Goal: Task Accomplishment & Management: Use online tool/utility

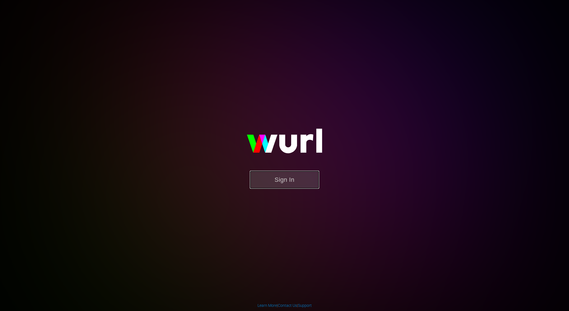
click at [303, 188] on button "Sign In" at bounding box center [284, 179] width 69 height 18
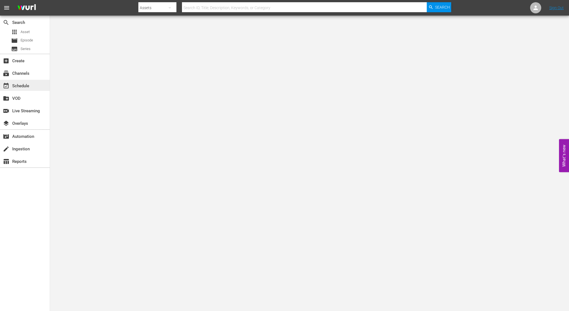
click at [20, 87] on div "event_available Schedule" at bounding box center [15, 84] width 31 height 5
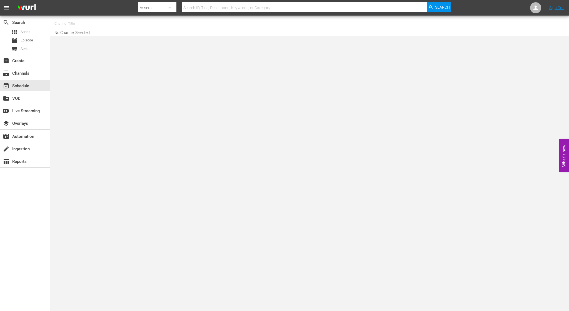
click at [74, 22] on input "text" at bounding box center [89, 23] width 71 height 13
click at [88, 36] on div "NCAA Channel (989 - lg_ncaachannel_1)" at bounding box center [131, 38] width 144 height 13
type input "NCAA Channel (989 - lg_ncaachannel_1)"
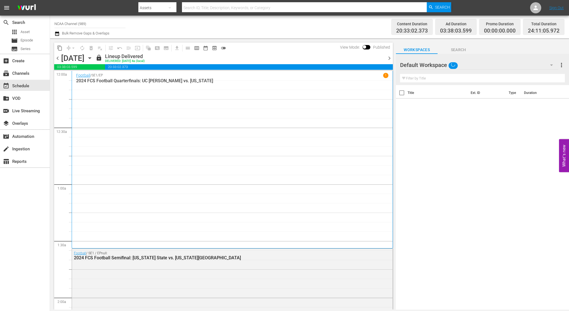
click at [93, 58] on icon "button" at bounding box center [90, 58] width 6 height 6
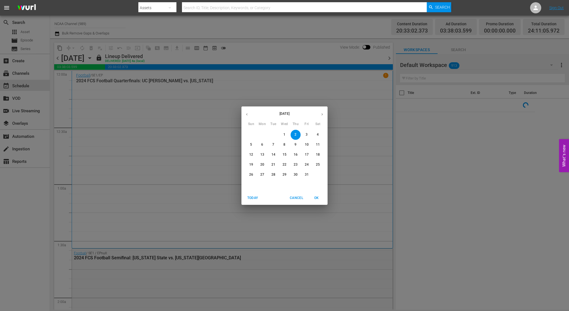
click at [259, 146] on span "6" at bounding box center [262, 144] width 10 height 5
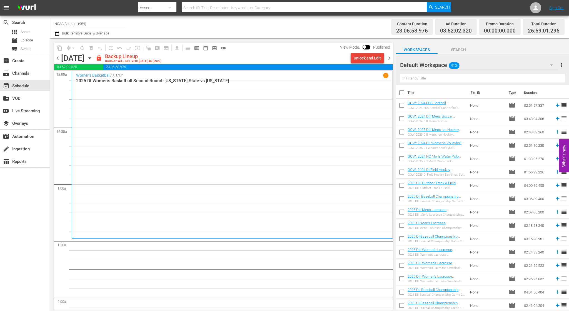
click at [380, 57] on div "Unlock and Edit" at bounding box center [366, 58] width 27 height 10
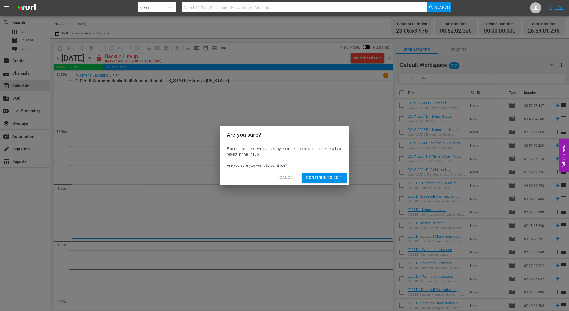
click at [326, 177] on span "Continue to Edit" at bounding box center [324, 177] width 36 height 7
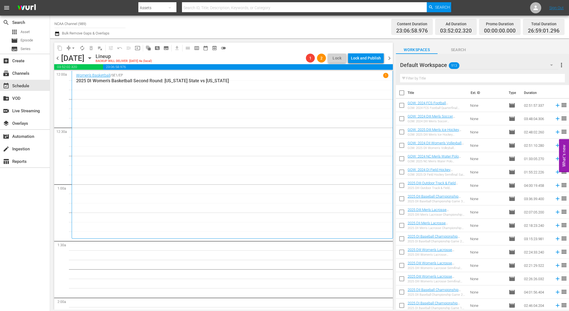
click at [388, 56] on span "chevron_right" at bounding box center [389, 58] width 7 height 7
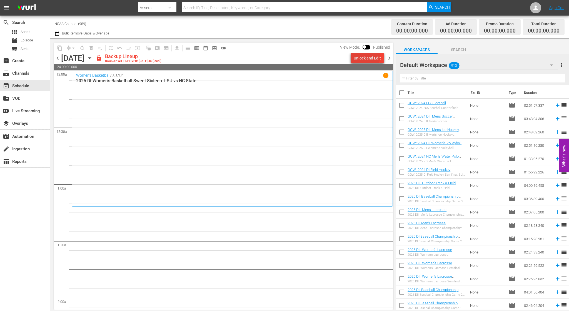
click at [368, 57] on div "Unlock and Edit" at bounding box center [366, 58] width 27 height 10
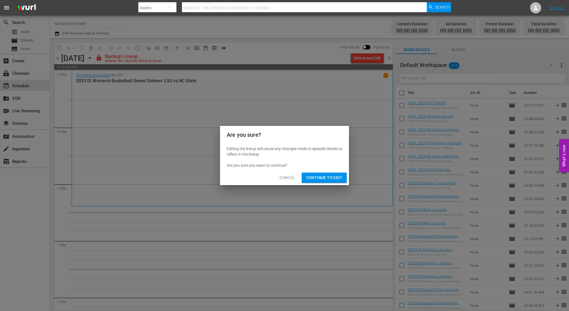
click at [330, 178] on span "Continue to Edit" at bounding box center [324, 177] width 36 height 7
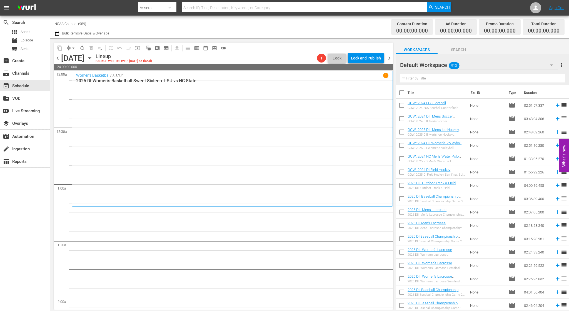
click at [388, 57] on span "chevron_right" at bounding box center [389, 58] width 7 height 7
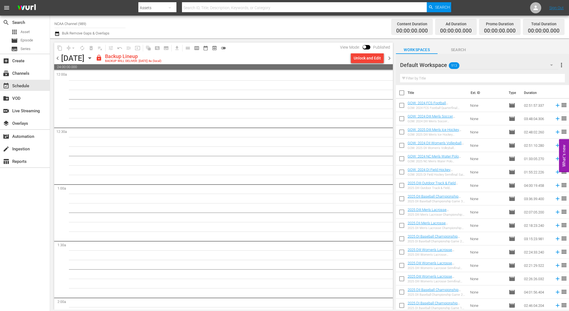
click at [368, 61] on div "Unlock and Edit" at bounding box center [366, 58] width 27 height 10
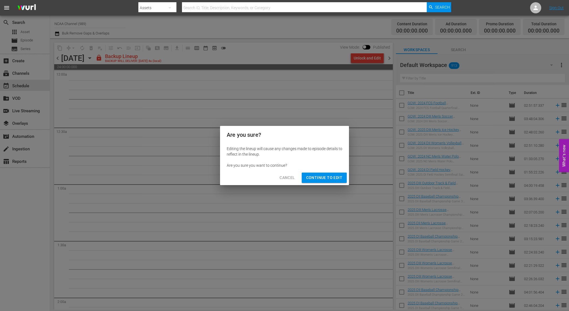
click at [340, 174] on span "Continue to Edit" at bounding box center [324, 177] width 36 height 7
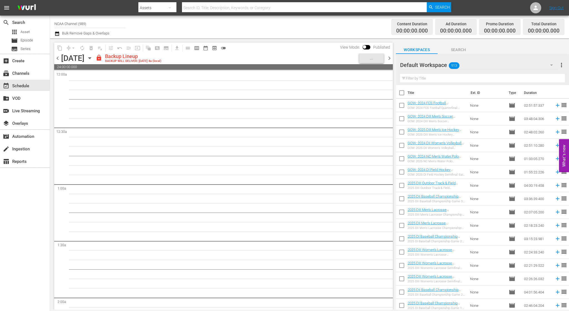
click at [389, 62] on div "chevron_left Wednesday, October 8th October 8th lock Backup Lineup BACKUP WILL …" at bounding box center [223, 58] width 338 height 11
click at [388, 59] on span "chevron_right" at bounding box center [389, 58] width 7 height 7
click at [57, 58] on span "chevron_left" at bounding box center [57, 58] width 7 height 7
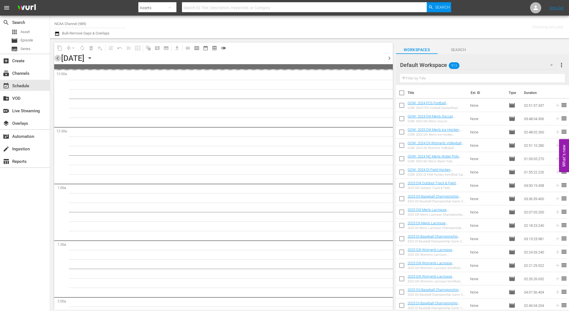
click at [57, 58] on span "chevron_left" at bounding box center [57, 58] width 7 height 7
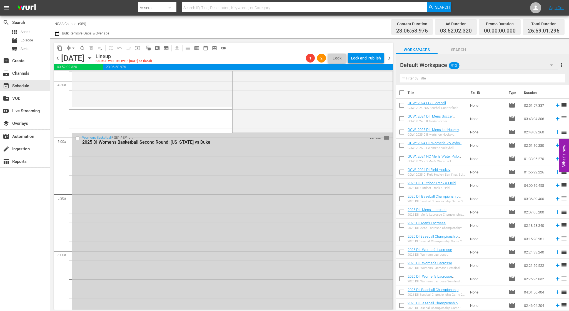
scroll to position [278, 0]
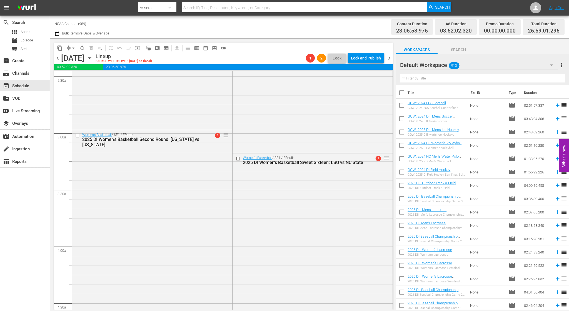
click at [56, 59] on span "chevron_left" at bounding box center [57, 58] width 7 height 7
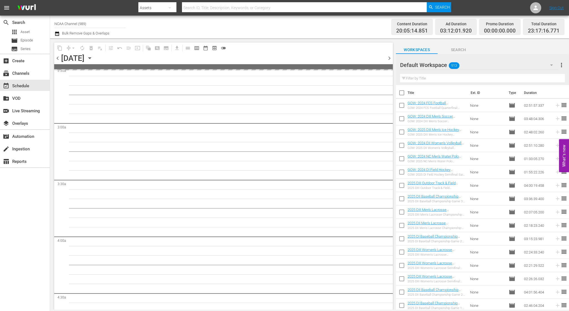
scroll to position [278, 0]
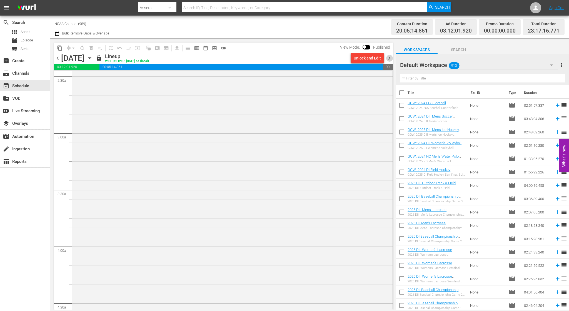
click at [389, 59] on span "chevron_right" at bounding box center [389, 58] width 7 height 7
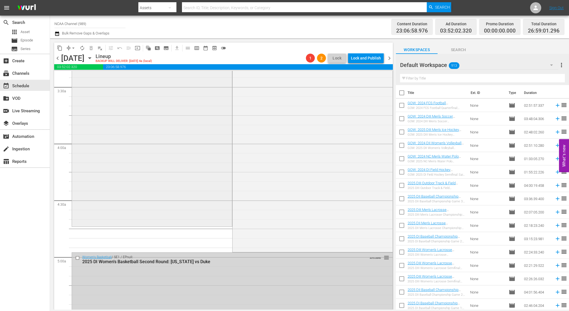
scroll to position [472, 0]
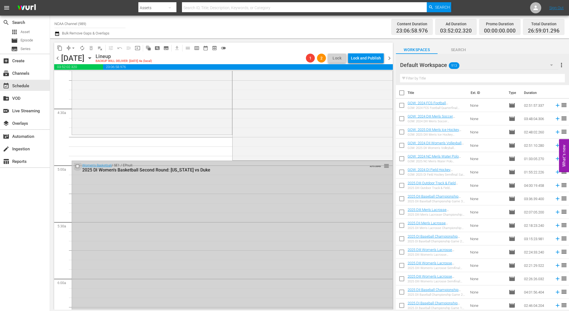
click at [78, 167] on input "checkbox" at bounding box center [78, 166] width 6 height 5
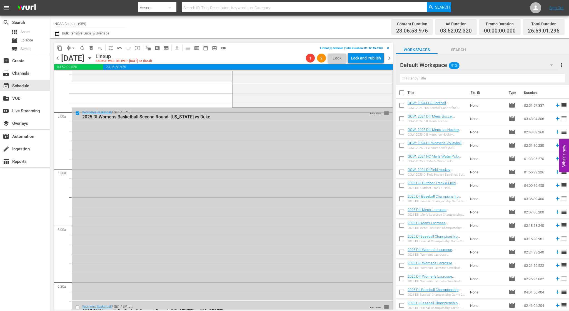
scroll to position [666, 0]
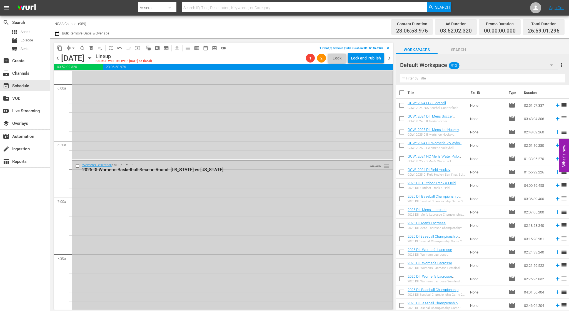
click at [76, 165] on input "checkbox" at bounding box center [78, 165] width 6 height 5
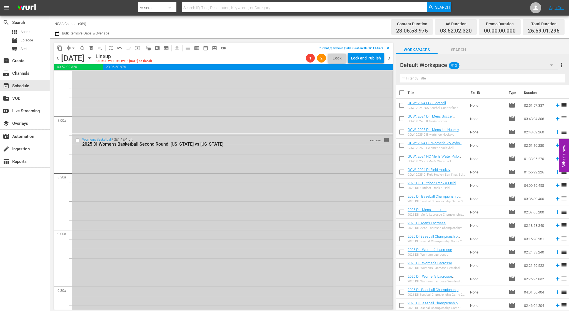
click at [78, 139] on input "checkbox" at bounding box center [78, 140] width 6 height 5
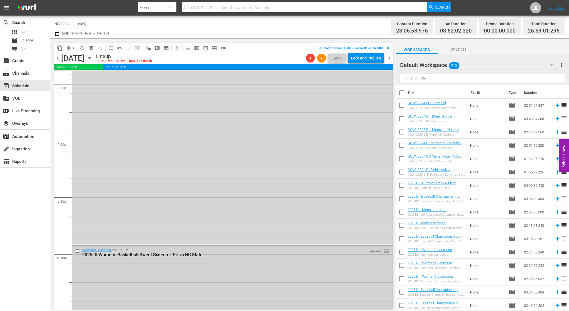
scroll to position [1055, 0]
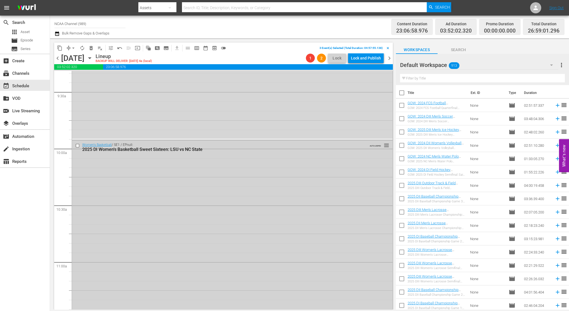
click at [77, 144] on input "checkbox" at bounding box center [78, 145] width 6 height 5
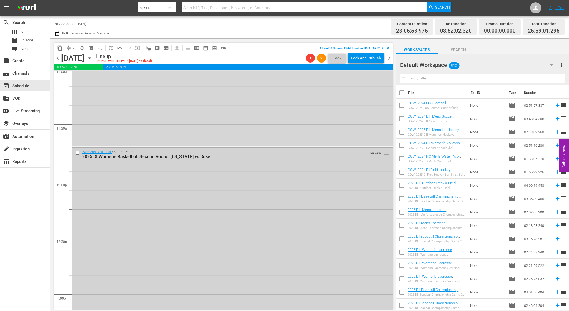
click at [77, 151] on input "checkbox" at bounding box center [78, 152] width 6 height 5
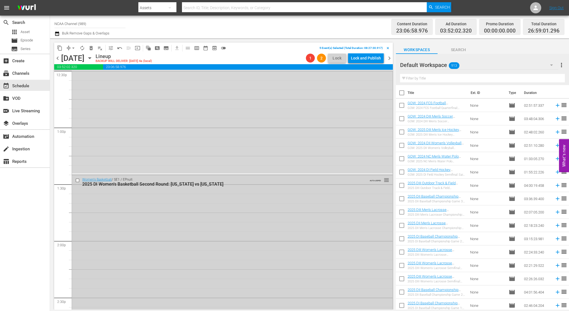
click at [77, 179] on input "checkbox" at bounding box center [78, 180] width 6 height 5
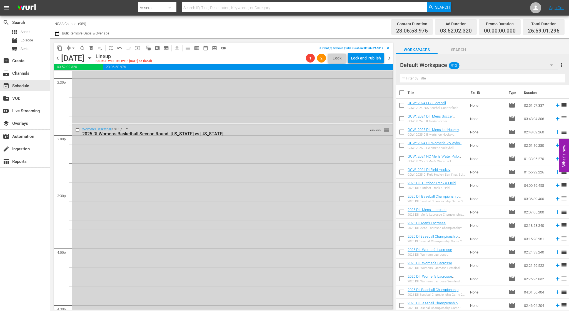
scroll to position [1638, 0]
click at [78, 128] on input "checkbox" at bounding box center [78, 127] width 6 height 5
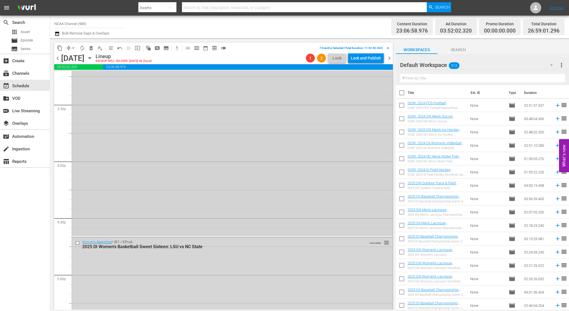
scroll to position [1860, 0]
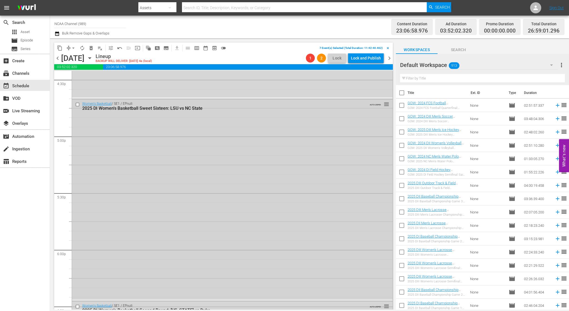
click at [77, 103] on input "checkbox" at bounding box center [78, 104] width 6 height 5
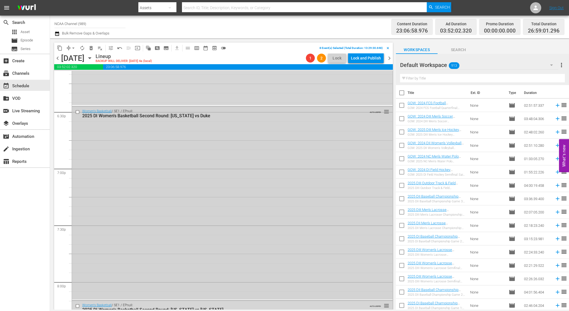
click at [79, 111] on input "checkbox" at bounding box center [78, 111] width 6 height 5
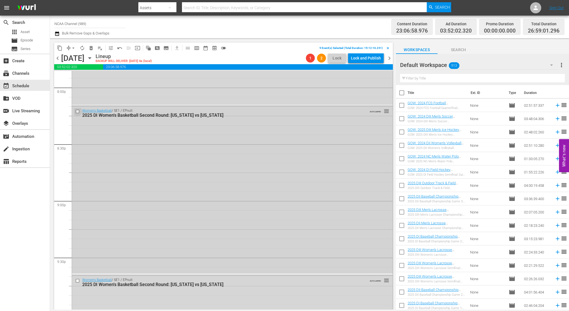
click at [76, 111] on input "checkbox" at bounding box center [78, 111] width 6 height 5
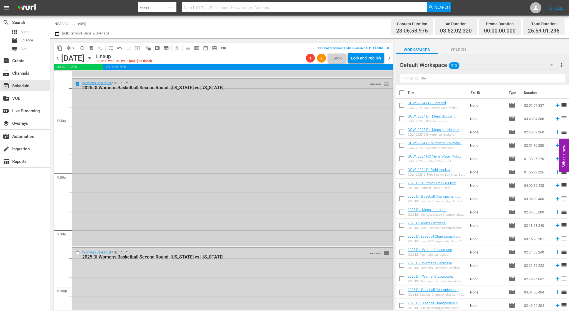
scroll to position [2387, 0]
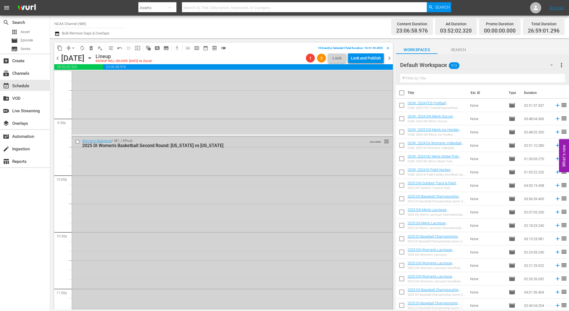
click at [78, 142] on input "checkbox" at bounding box center [78, 141] width 6 height 5
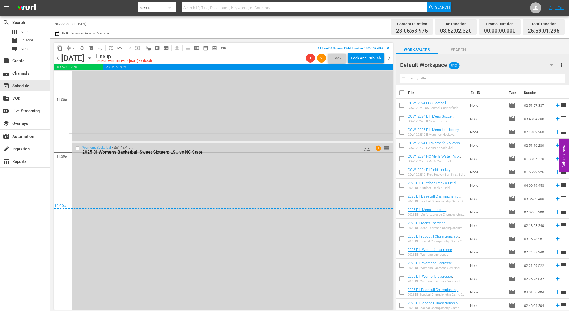
scroll to position [2582, 0]
click at [77, 146] on input "checkbox" at bounding box center [78, 146] width 6 height 5
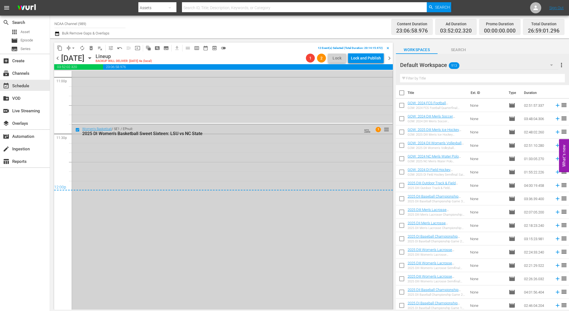
scroll to position [2615, 0]
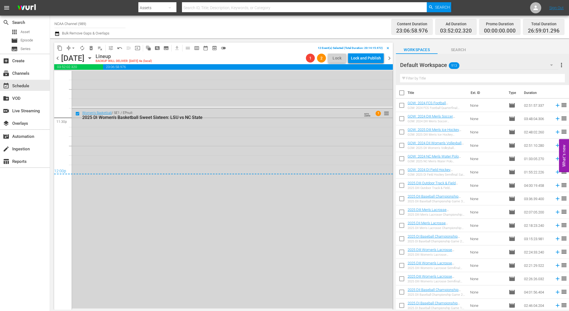
click at [89, 49] on span "delete_forever_outlined" at bounding box center [91, 48] width 6 height 6
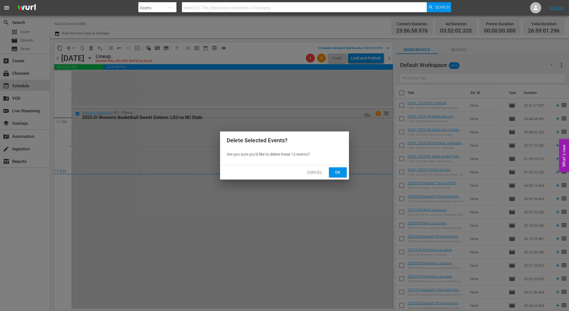
click at [333, 172] on button "Ok" at bounding box center [338, 172] width 18 height 10
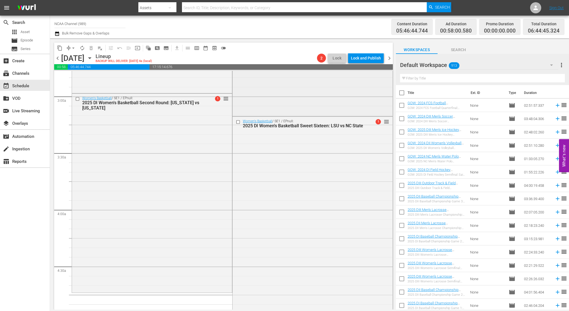
scroll to position [333, 0]
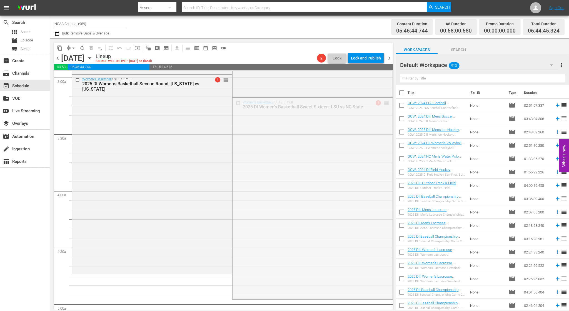
drag, startPoint x: 384, startPoint y: 104, endPoint x: 266, endPoint y: 290, distance: 220.2
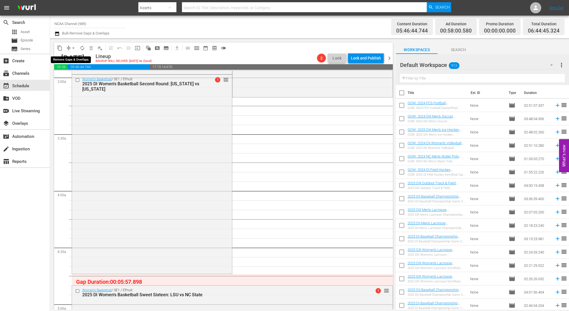
click at [71, 47] on span "arrow_drop_down" at bounding box center [74, 48] width 6 height 6
click at [77, 83] on ul "Align to Midnight Align to First Episode Align to End of Previous Day" at bounding box center [73, 68] width 58 height 32
click at [77, 80] on li "Align to End of Previous Day" at bounding box center [73, 77] width 58 height 9
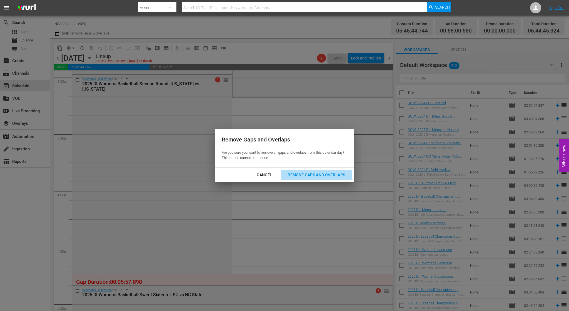
click at [317, 174] on div "Remove Gaps and Overlaps" at bounding box center [316, 174] width 66 height 7
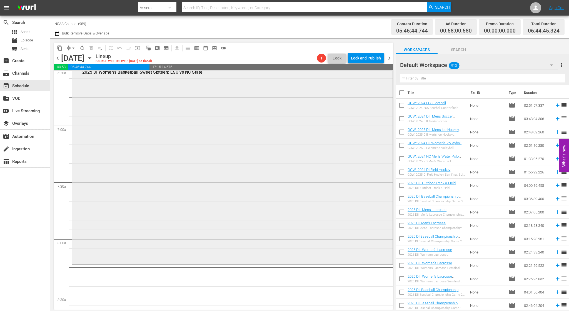
scroll to position [694, 0]
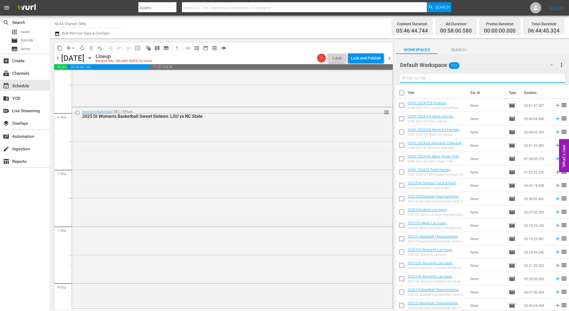
click at [424, 78] on input "text" at bounding box center [482, 78] width 165 height 9
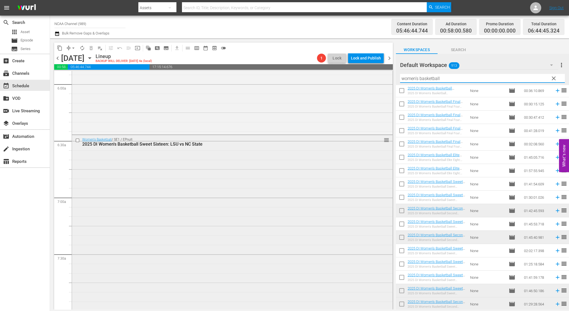
scroll to position [722, 0]
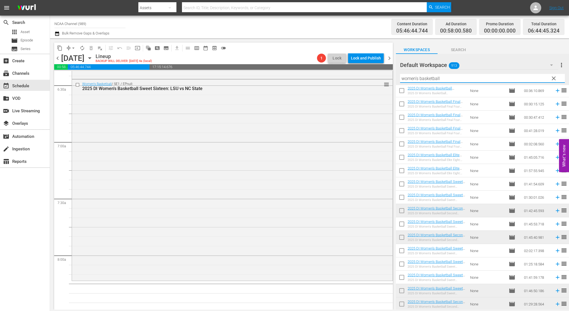
click at [390, 57] on span "chevron_right" at bounding box center [389, 58] width 7 height 7
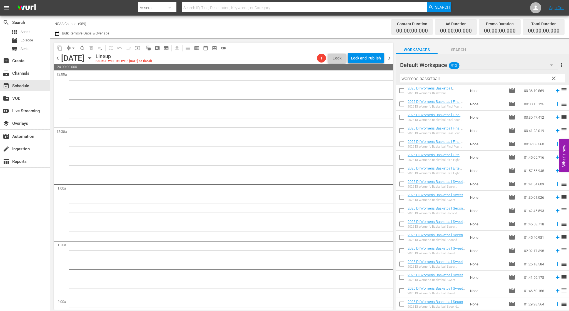
click at [60, 60] on span "chevron_left" at bounding box center [57, 58] width 7 height 7
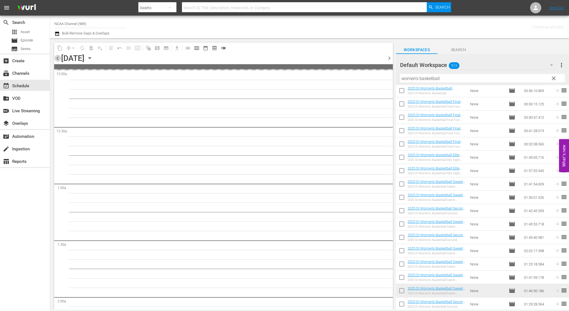
click at [60, 60] on span "chevron_left" at bounding box center [57, 58] width 7 height 7
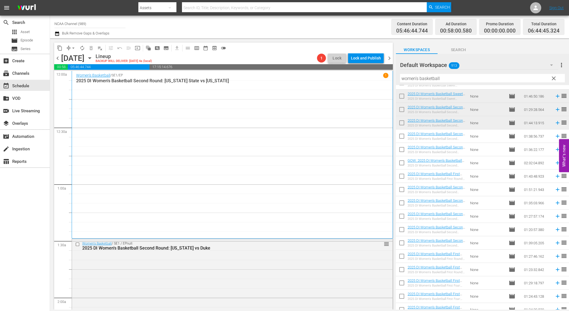
scroll to position [461, 0]
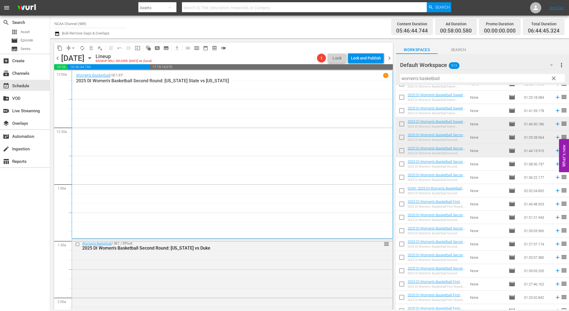
click at [389, 59] on span "chevron_right" at bounding box center [389, 58] width 7 height 7
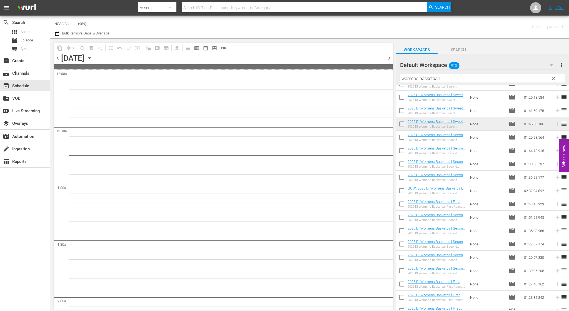
click at [389, 59] on span "chevron_right" at bounding box center [389, 58] width 7 height 7
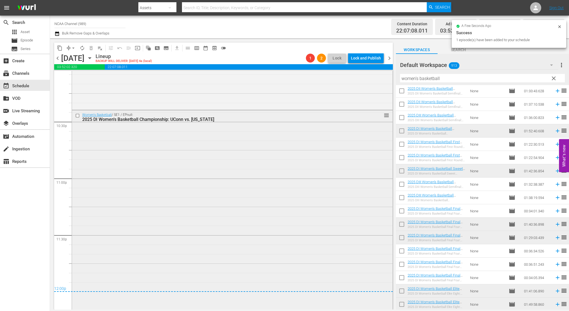
scroll to position [2511, 0]
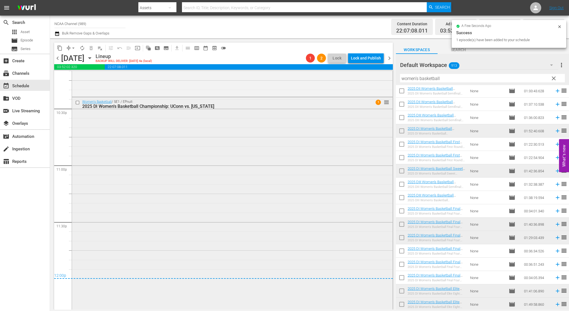
click at [315, 176] on div "Women's Basketball / SE1 / EPnull: 2025 DI Women's Basketball Championship: UCo…" at bounding box center [232, 202] width 320 height 211
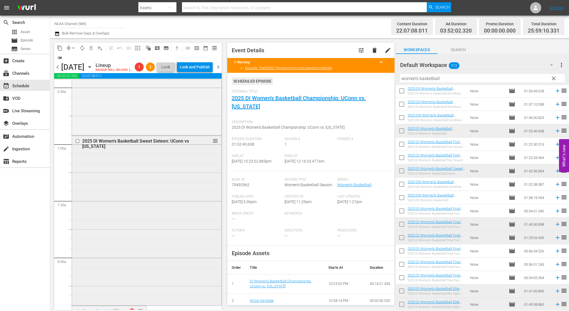
scroll to position [706, 0]
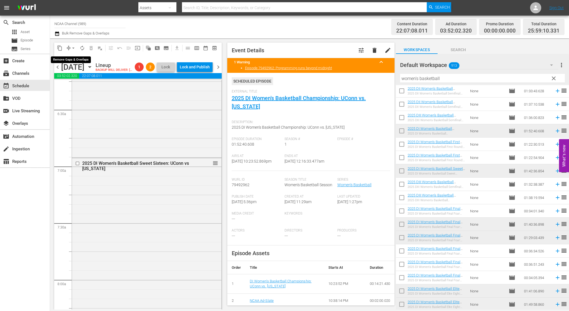
click at [73, 47] on span "arrow_drop_down" at bounding box center [74, 48] width 6 height 6
click at [84, 66] on div "Wednesday, October 8th" at bounding box center [72, 66] width 23 height 9
click at [71, 46] on span "arrow_drop_down" at bounding box center [74, 48] width 6 height 6
click at [73, 57] on li "Align to Midnight" at bounding box center [74, 59] width 46 height 9
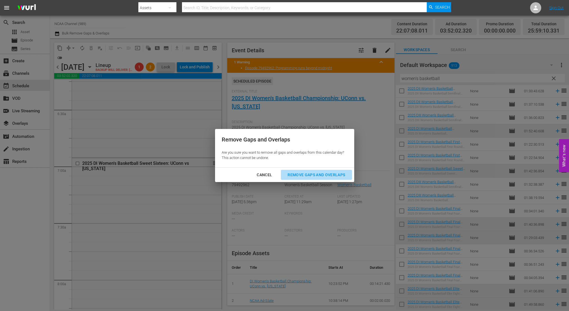
click at [291, 174] on div "Remove Gaps and Overlaps" at bounding box center [316, 174] width 66 height 7
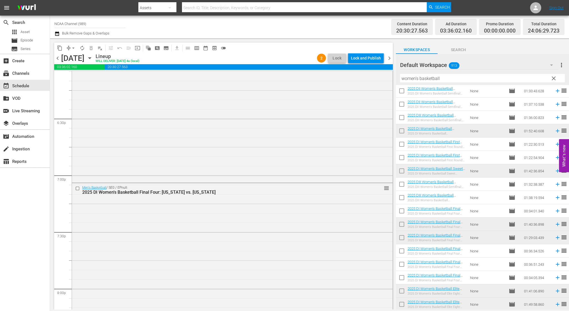
click at [391, 60] on span "chevron_right" at bounding box center [389, 58] width 7 height 7
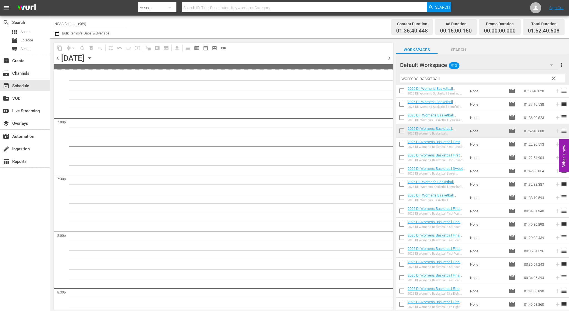
scroll to position [2095, 0]
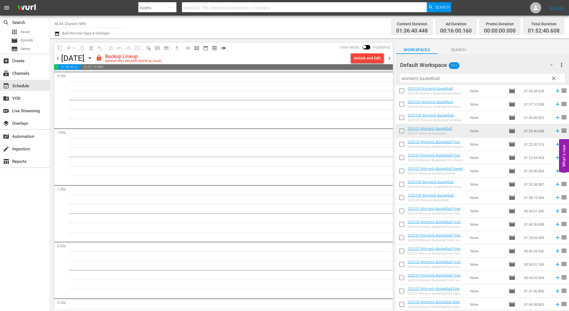
click at [369, 59] on div "Unlock and Edit" at bounding box center [366, 58] width 27 height 10
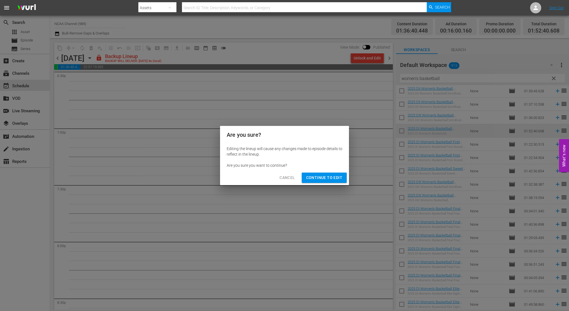
click at [322, 177] on span "Continue to Edit" at bounding box center [324, 177] width 36 height 7
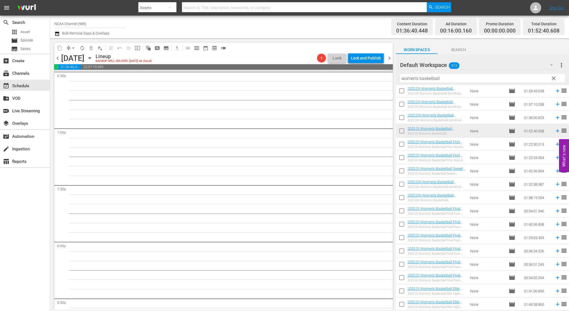
click at [58, 59] on span "chevron_left" at bounding box center [57, 58] width 7 height 7
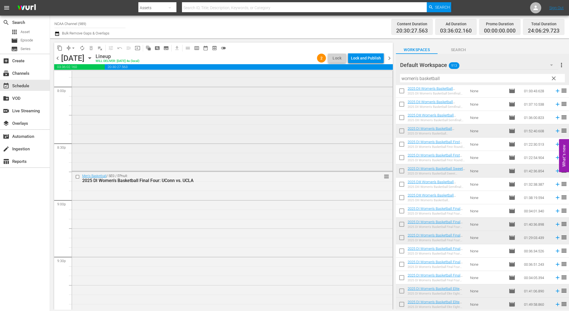
scroll to position [2186, 0]
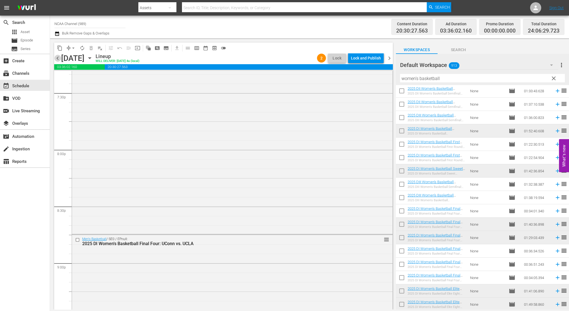
click at [57, 59] on span "chevron_left" at bounding box center [57, 58] width 7 height 7
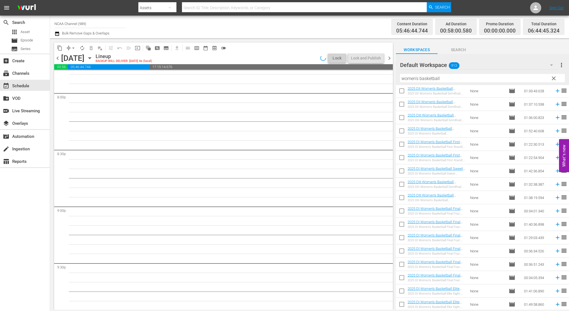
scroll to position [2196, 0]
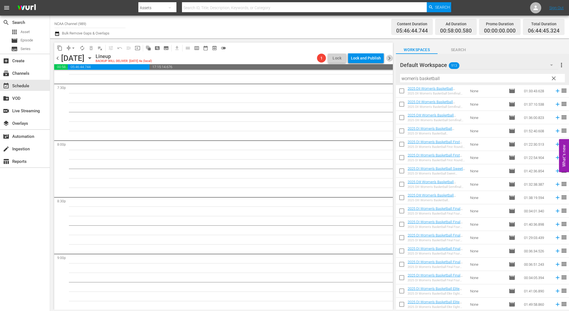
click at [388, 56] on span "chevron_right" at bounding box center [389, 58] width 7 height 7
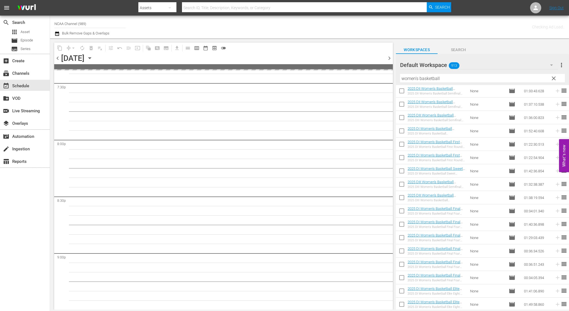
scroll to position [2243, 0]
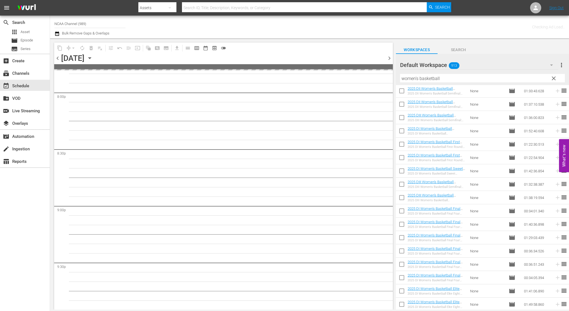
drag, startPoint x: 450, startPoint y: 78, endPoint x: 245, endPoint y: 72, distance: 205.2
click at [275, 71] on div "content_copy compress arrow_drop_down autorenew_outlined delete_forever_outline…" at bounding box center [309, 173] width 519 height 271
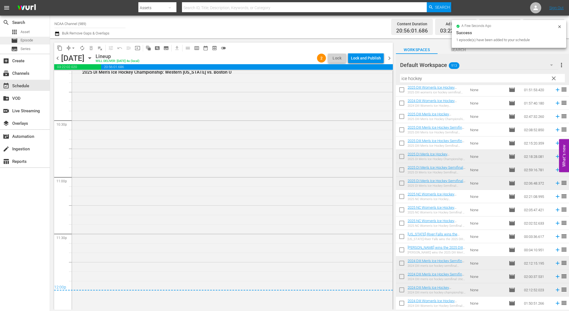
scroll to position [2486, 0]
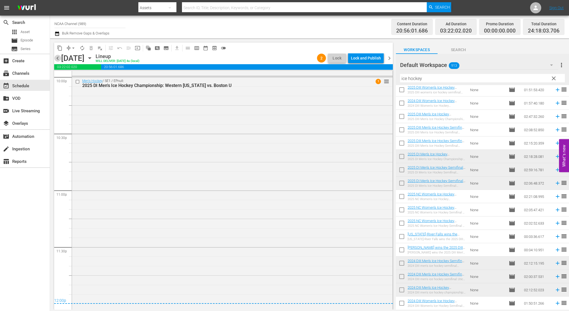
click at [57, 60] on span "chevron_left" at bounding box center [57, 58] width 7 height 7
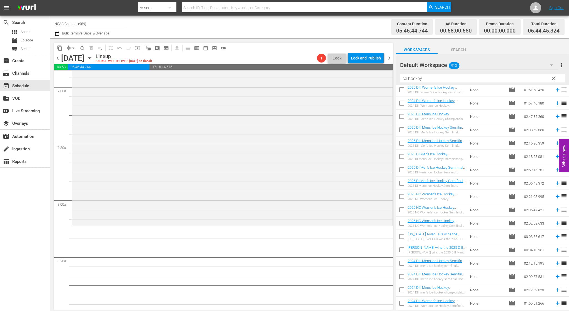
scroll to position [777, 0]
drag, startPoint x: 431, startPoint y: 78, endPoint x: 313, endPoint y: 73, distance: 118.1
click at [314, 73] on div "content_copy compress arrow_drop_down autorenew_outlined delete_forever_outline…" at bounding box center [309, 173] width 519 height 271
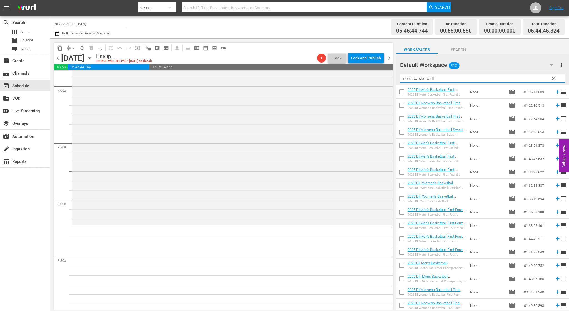
scroll to position [361, 0]
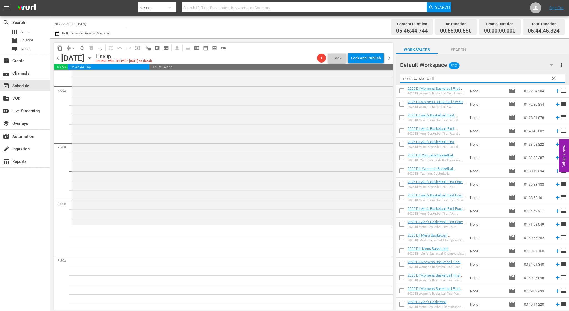
type input "men's basketball"
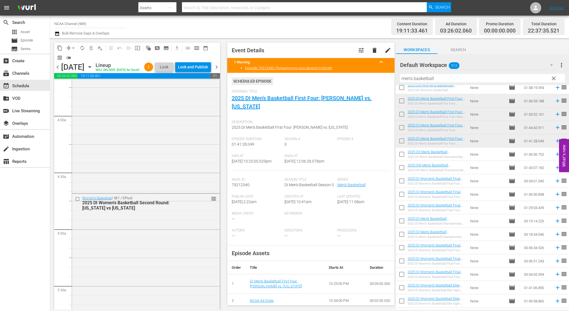
scroll to position [0, 0]
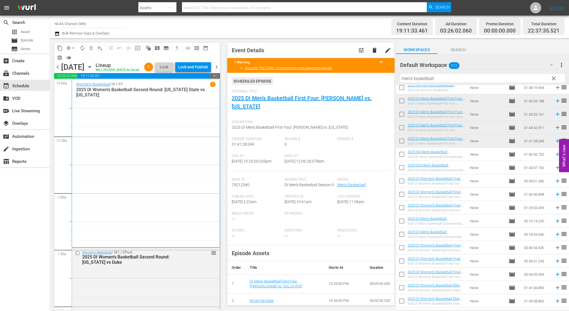
click at [216, 71] on span "chevron_right" at bounding box center [216, 67] width 7 height 7
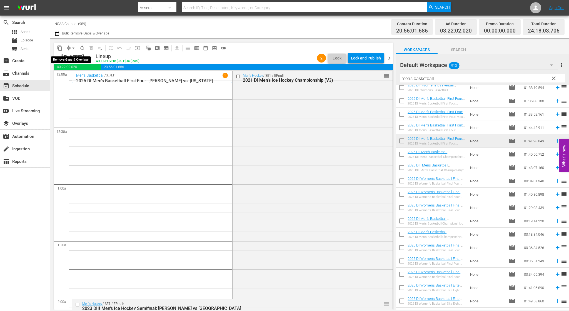
click at [73, 50] on span "arrow_drop_down" at bounding box center [74, 48] width 6 height 6
click at [82, 79] on li "Align to End of Previous Day" at bounding box center [73, 77] width 58 height 9
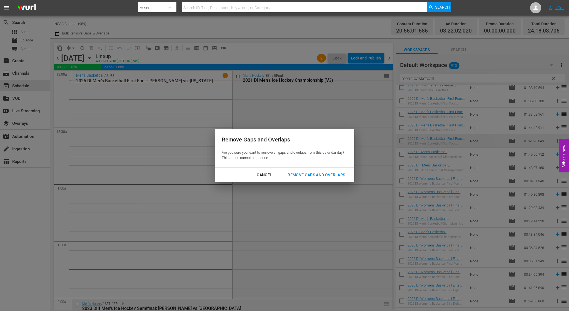
click at [301, 173] on div "Remove Gaps and Overlaps" at bounding box center [316, 174] width 66 height 7
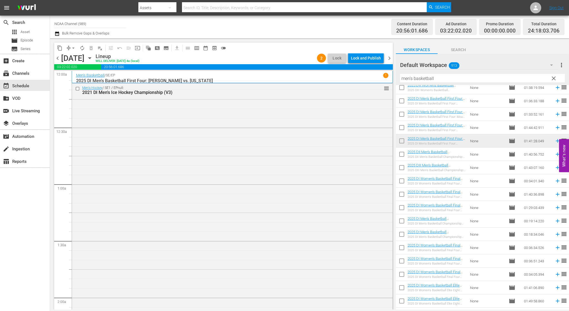
click at [389, 59] on span "chevron_right" at bounding box center [389, 58] width 7 height 7
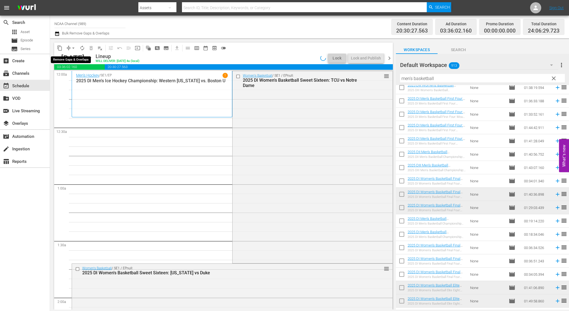
click at [72, 49] on span "arrow_drop_down" at bounding box center [74, 48] width 6 height 6
click at [79, 77] on li "Align to End of Previous Day" at bounding box center [73, 77] width 58 height 9
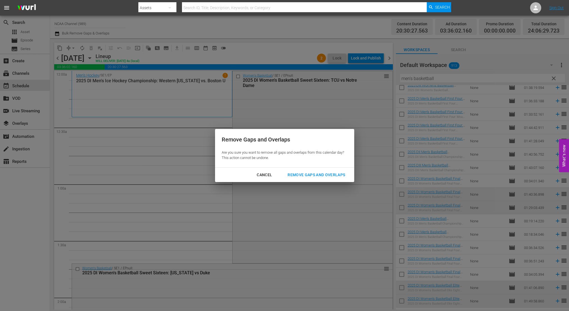
click at [326, 174] on div "Remove Gaps and Overlaps" at bounding box center [316, 174] width 66 height 7
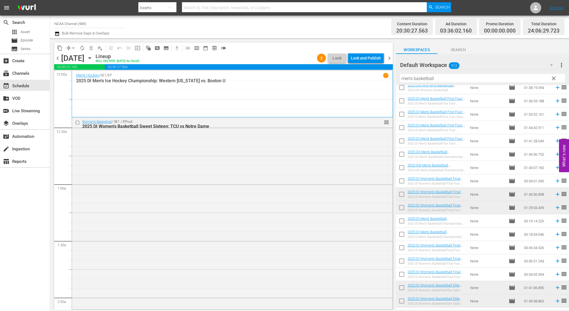
click at [390, 57] on span "chevron_right" at bounding box center [389, 58] width 7 height 7
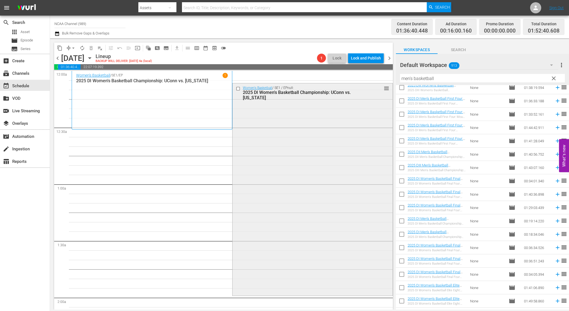
click at [236, 90] on input "checkbox" at bounding box center [239, 88] width 6 height 5
click at [89, 49] on span "delete_forever_outlined" at bounding box center [91, 48] width 6 height 6
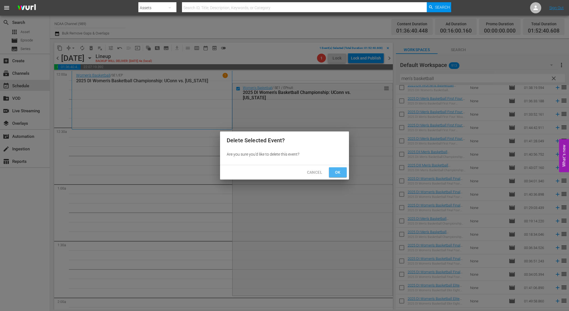
click at [330, 171] on button "Ok" at bounding box center [338, 172] width 18 height 10
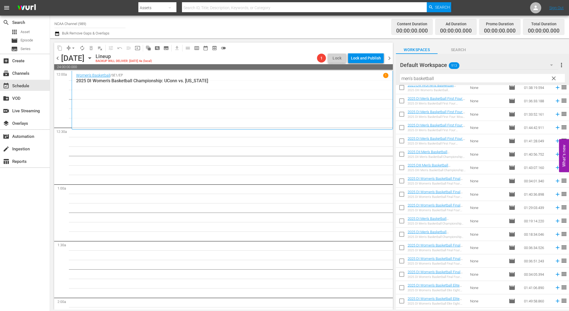
drag, startPoint x: 445, startPoint y: 79, endPoint x: 294, endPoint y: 70, distance: 151.3
click at [295, 70] on div "content_copy compress arrow_drop_down autorenew_outlined delete_forever_outline…" at bounding box center [309, 173] width 519 height 271
